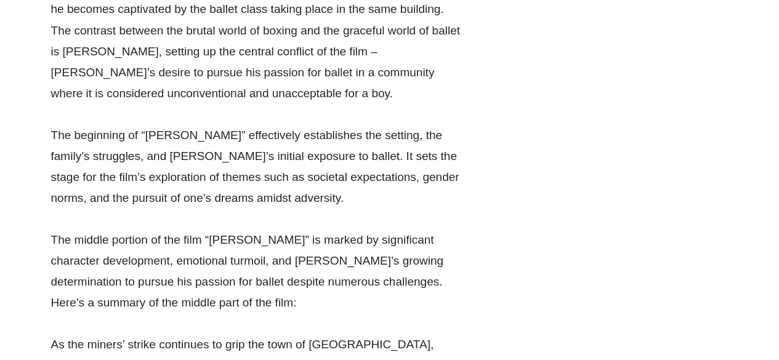
scroll to position [2437, 0]
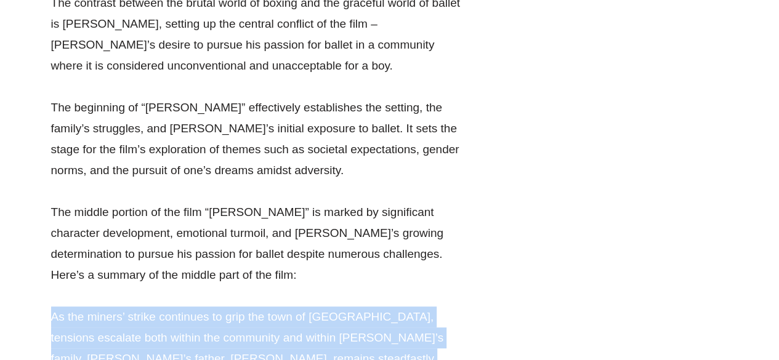
drag, startPoint x: 47, startPoint y: 135, endPoint x: 378, endPoint y: 217, distance: 341.3
copy p "As the miners’ strike continues to grip the town of [GEOGRAPHIC_DATA], tensions…"
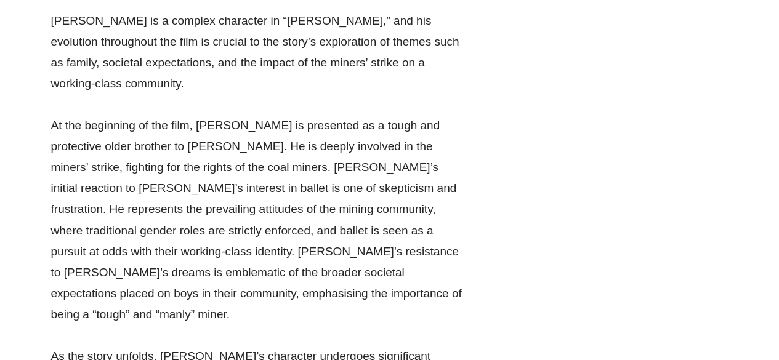
scroll to position [6043, 0]
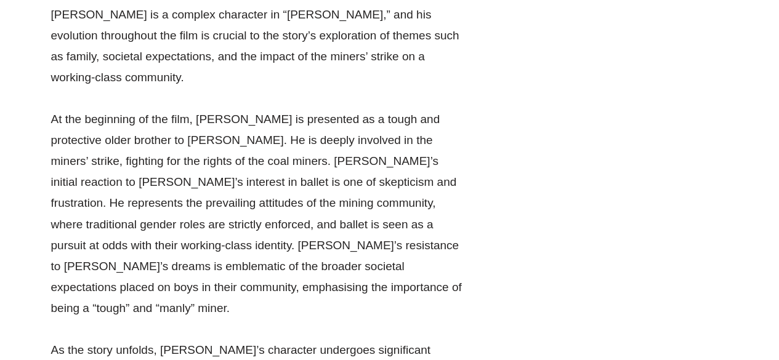
drag, startPoint x: 44, startPoint y: 47, endPoint x: 417, endPoint y: 324, distance: 465.2
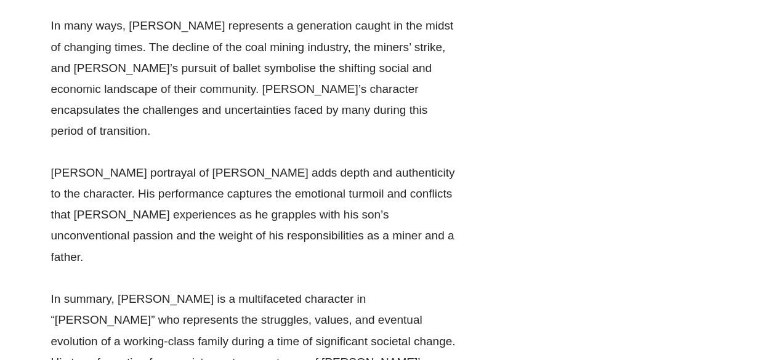
scroll to position [5487, 0]
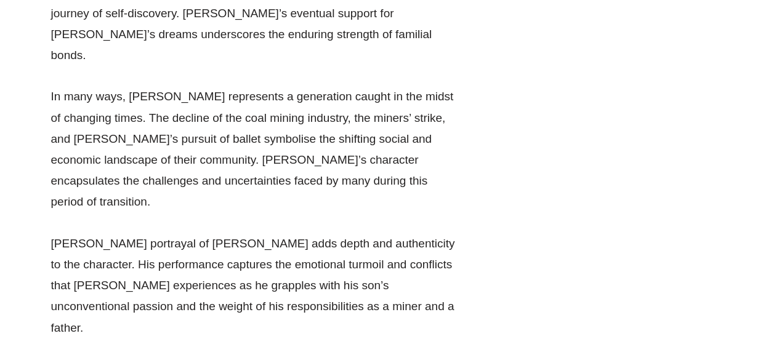
drag, startPoint x: 411, startPoint y: 318, endPoint x: 47, endPoint y: 150, distance: 400.5
copy div "Lore Ipsumd si a consect adipiscin el “Seddo Eiusmo,” tem inc utlaboree dolorem…"
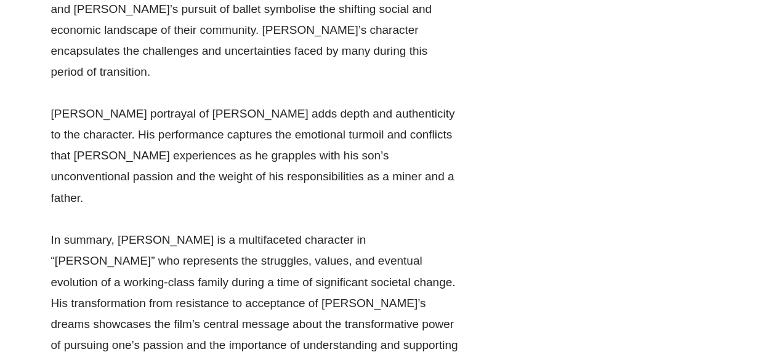
scroll to position [5618, 0]
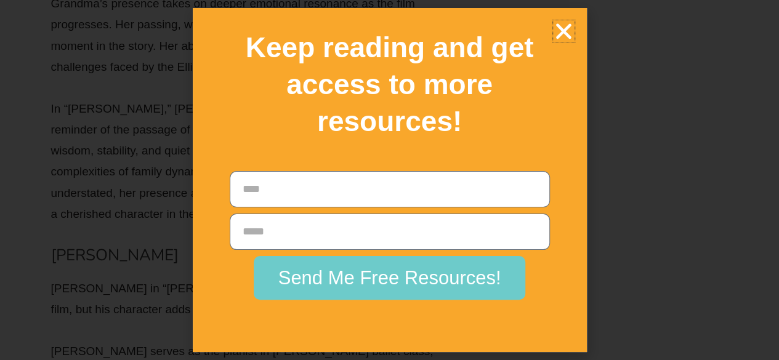
scroll to position [10509, 0]
click at [566, 27] on icon "Close" at bounding box center [564, 31] width 22 height 22
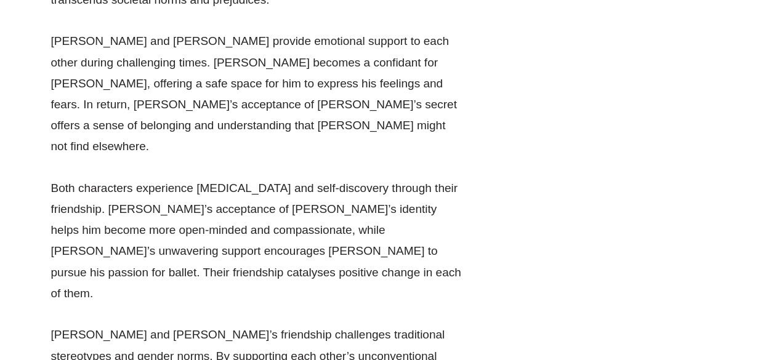
scroll to position [20032, 0]
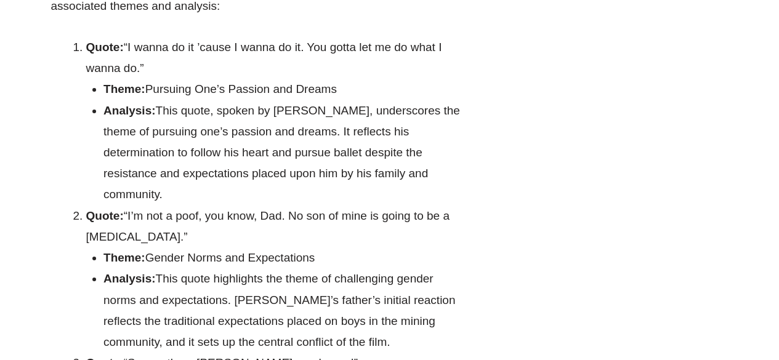
scroll to position [21168, 0]
